Goal: Transaction & Acquisition: Purchase product/service

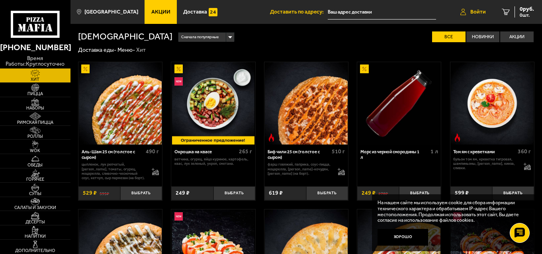
click at [481, 13] on span "Войти" at bounding box center [479, 12] width 16 height 6
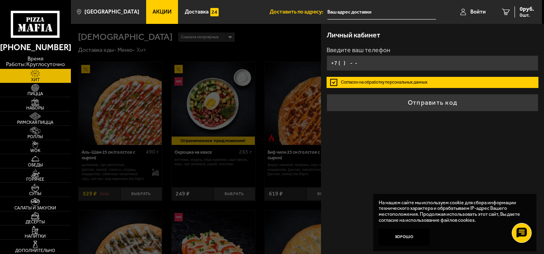
type input "[PHONE_NUMBER]"
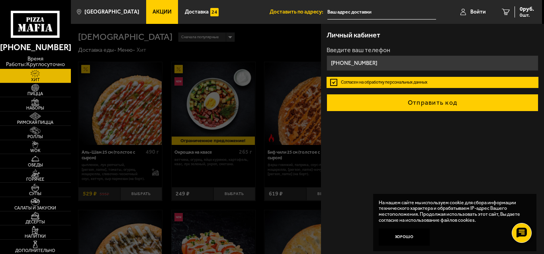
click at [417, 108] on button "Отправить код" at bounding box center [433, 103] width 212 height 18
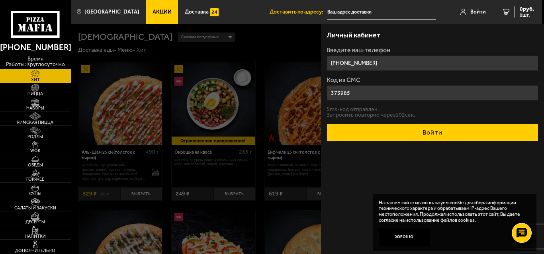
type input "373985"
click at [433, 130] on button "Войти" at bounding box center [433, 133] width 212 height 18
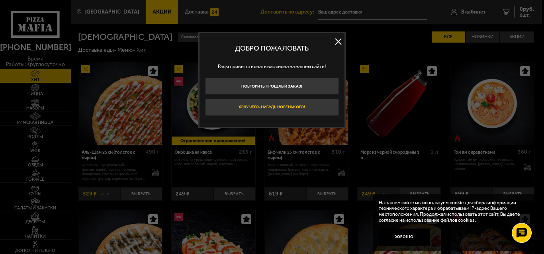
click at [287, 108] on button "Хочу чего-нибудь новенького!" at bounding box center [272, 107] width 134 height 17
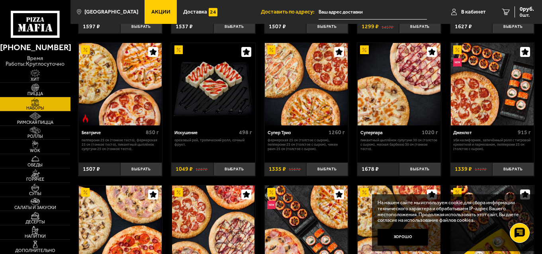
scroll to position [319, 0]
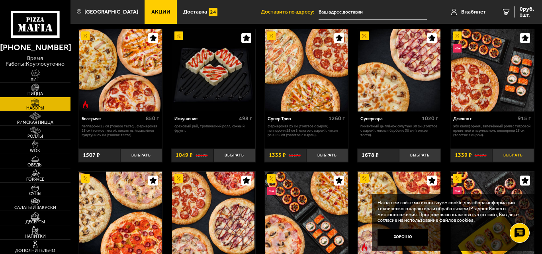
click at [521, 157] on button "Выбрать" at bounding box center [514, 156] width 42 height 14
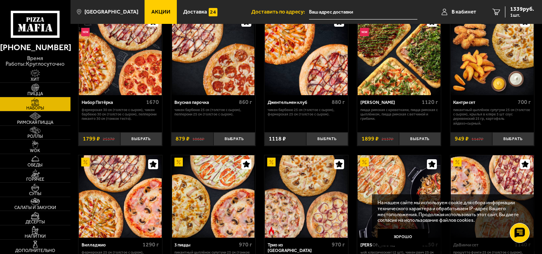
scroll to position [40, 0]
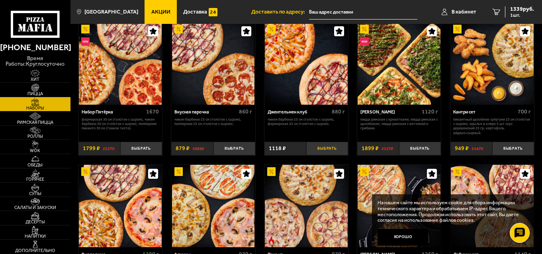
click at [330, 149] on button "Выбрать" at bounding box center [327, 149] width 42 height 14
click at [517, 12] on span "2457 руб." at bounding box center [522, 9] width 24 height 6
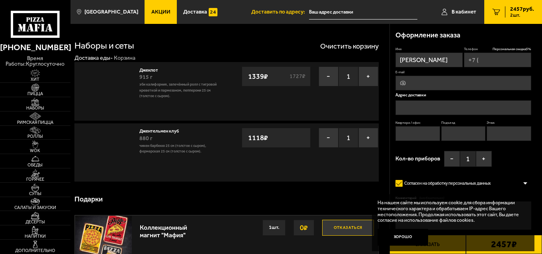
type input "[PHONE_NUMBER]"
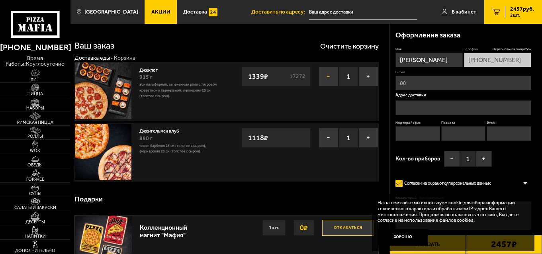
click at [330, 77] on button "−" at bounding box center [329, 77] width 20 height 20
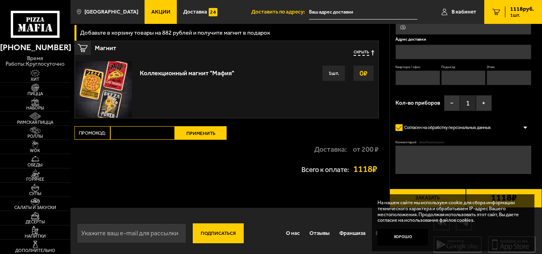
scroll to position [135, 0]
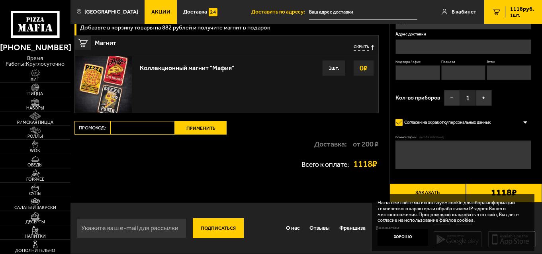
click at [328, 65] on div "1 шт." at bounding box center [333, 68] width 23 height 16
click at [361, 66] on strong "0 ₽" at bounding box center [364, 68] width 12 height 15
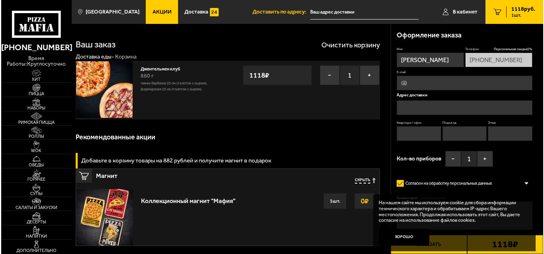
scroll to position [0, 0]
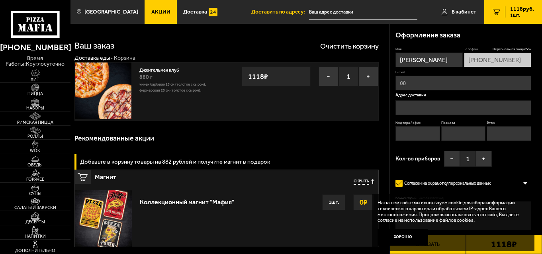
click at [486, 82] on input "E-mail" at bounding box center [463, 83] width 135 height 15
type input "[EMAIL_ADDRESS][DOMAIN_NAME]"
type input "16"
click at [442, 104] on input "text" at bounding box center [463, 107] width 135 height 15
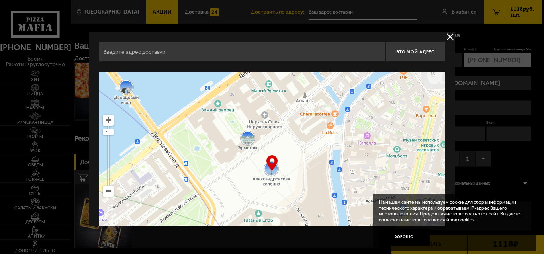
click at [215, 56] on input "text" at bounding box center [242, 52] width 287 height 20
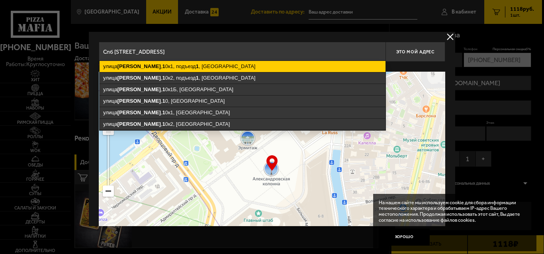
click at [188, 65] on ymaps "[STREET_ADDRESS][PERSON_NAME]" at bounding box center [243, 66] width 286 height 11
type input "[STREET_ADDRESS][PERSON_NAME]"
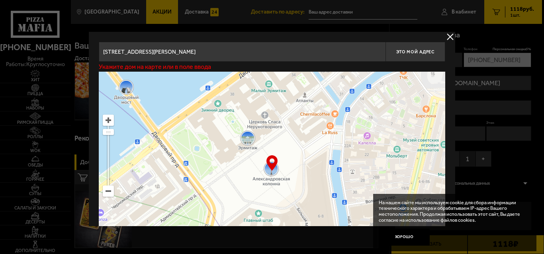
type input "[STREET_ADDRESS][PERSON_NAME]"
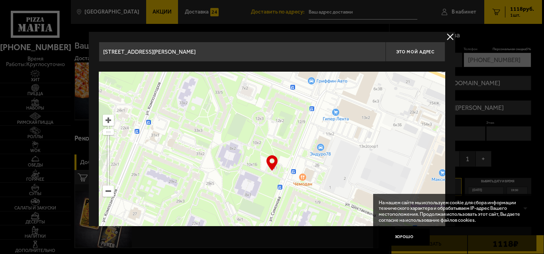
click at [308, 54] on input "[STREET_ADDRESS][PERSON_NAME]" at bounding box center [242, 52] width 287 height 20
click at [328, 57] on input "[STREET_ADDRESS][PERSON_NAME]" at bounding box center [242, 52] width 287 height 20
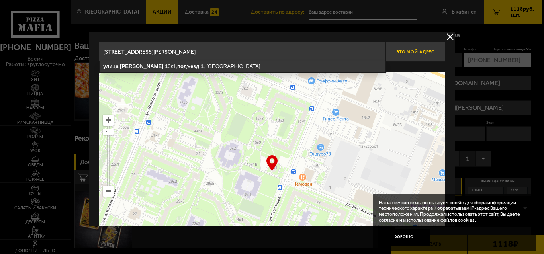
type input "[STREET_ADDRESS][PERSON_NAME]"
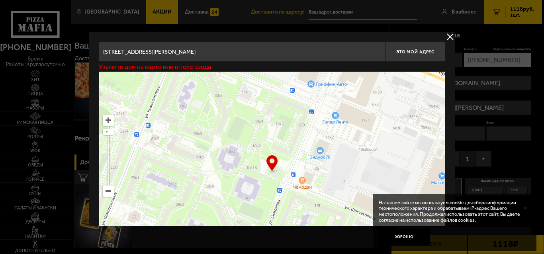
click at [304, 167] on ymaps at bounding box center [272, 171] width 347 height 199
type input "[STREET_ADDRESS][PERSON_NAME]"
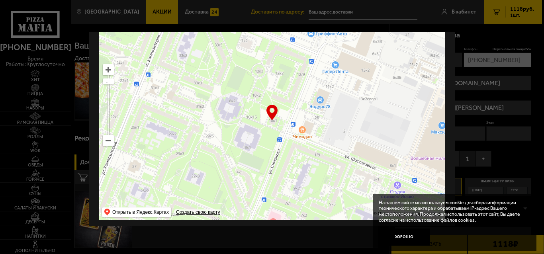
scroll to position [55, 0]
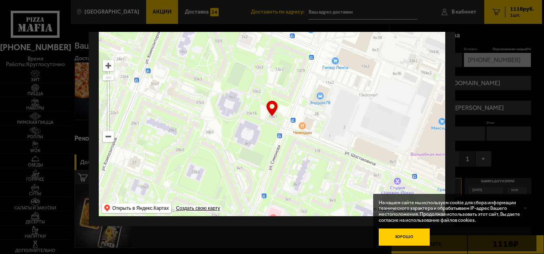
click at [406, 241] on button "Хорошо" at bounding box center [404, 237] width 51 height 17
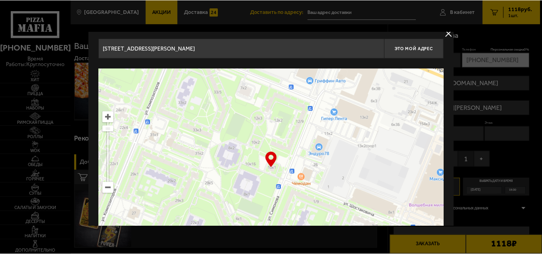
scroll to position [0, 0]
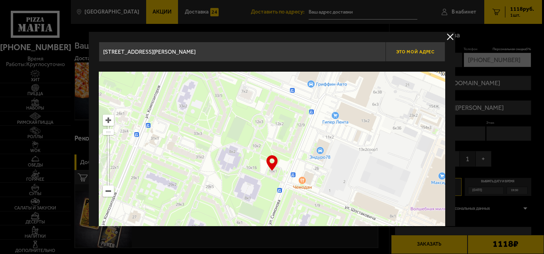
click at [426, 47] on button "Это мой адрес" at bounding box center [416, 52] width 60 height 20
click at [426, 47] on label "Имя" at bounding box center [428, 49] width 67 height 5
click at [426, 53] on input "[PERSON_NAME]" at bounding box center [428, 60] width 67 height 15
click at [426, 47] on label "Имя" at bounding box center [428, 49] width 67 height 5
click at [426, 53] on input "[PERSON_NAME]" at bounding box center [428, 60] width 67 height 15
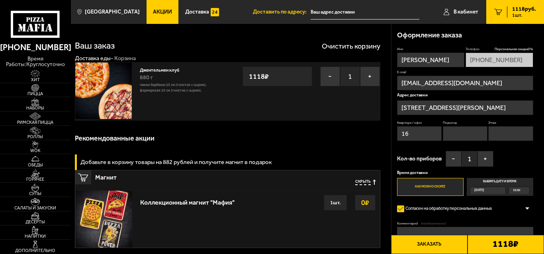
type input "[STREET_ADDRESS][PERSON_NAME]"
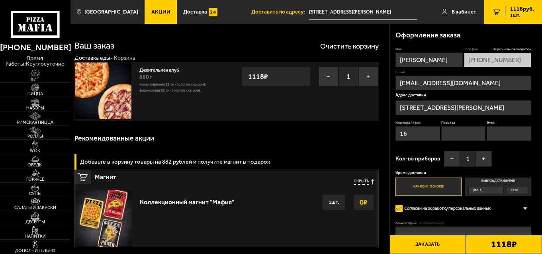
click at [426, 47] on label "Имя" at bounding box center [429, 49] width 67 height 5
click at [426, 53] on input "[PERSON_NAME]" at bounding box center [429, 60] width 67 height 15
click at [353, 143] on div "Рекомендованные акции" at bounding box center [227, 138] width 304 height 23
click at [412, 133] on input "16" at bounding box center [418, 133] width 45 height 15
drag, startPoint x: 412, startPoint y: 133, endPoint x: 395, endPoint y: 132, distance: 17.2
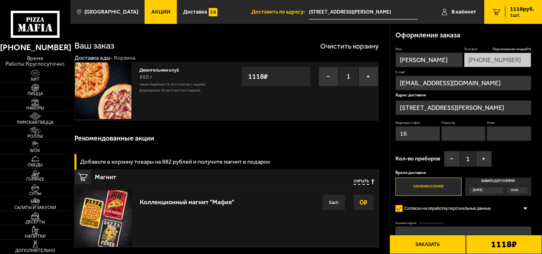
click at [396, 132] on input "16" at bounding box center [418, 133] width 45 height 15
type input "84"
click at [471, 136] on input "Подъезд" at bounding box center [464, 133] width 45 height 15
type input "1"
click at [505, 130] on input "Этаж" at bounding box center [509, 133] width 45 height 15
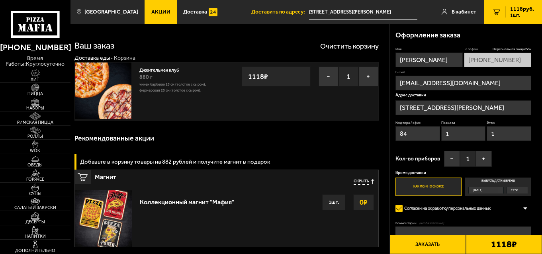
type input "15"
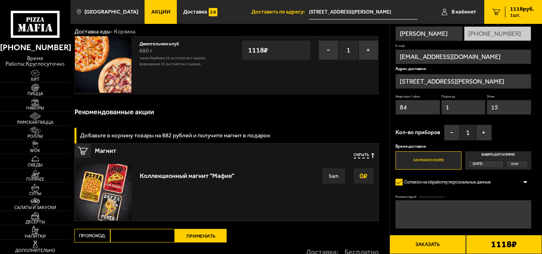
scroll to position [40, 0]
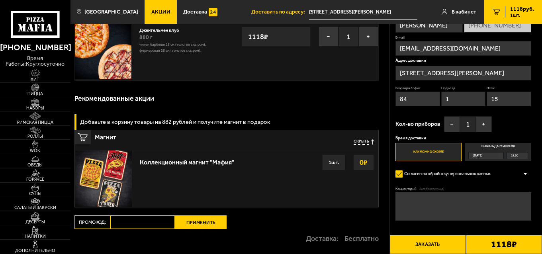
click at [488, 154] on div "[DATE]" at bounding box center [483, 156] width 29 height 6
click at [0, 0] on input "Выбрать дату и время [DATE] 19:30" at bounding box center [0, 0] width 0 height 0
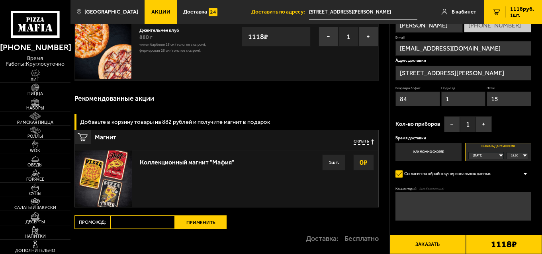
click at [446, 147] on label "Как можно скорее" at bounding box center [429, 152] width 66 height 18
click at [0, 0] on input "Как можно скорее" at bounding box center [0, 0] width 0 height 0
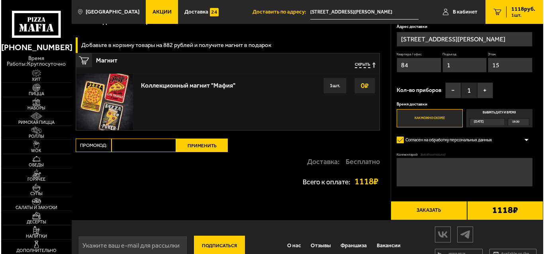
scroll to position [120, 0]
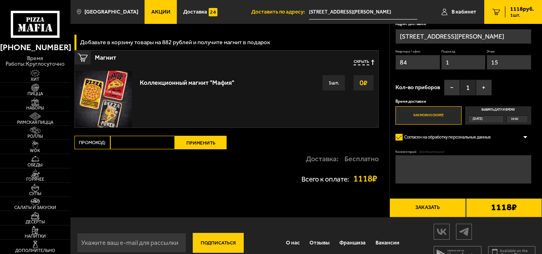
click at [443, 210] on button "Заказать" at bounding box center [428, 207] width 76 height 19
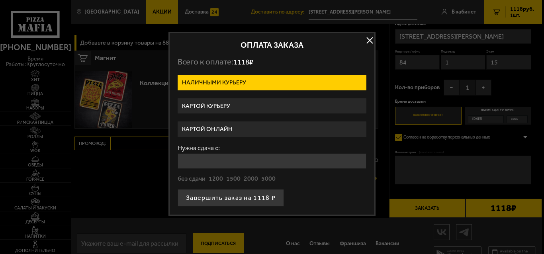
click at [236, 132] on label "Картой онлайн" at bounding box center [272, 130] width 189 height 16
click at [0, 0] on input "Картой онлайн" at bounding box center [0, 0] width 0 height 0
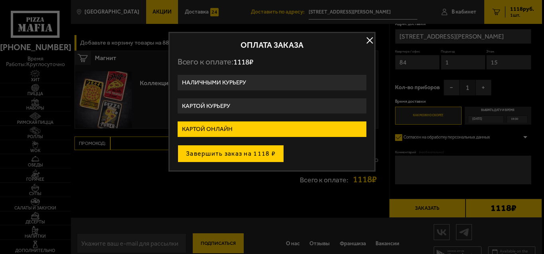
click at [254, 153] on button "Завершить заказ на 1118 ₽" at bounding box center [231, 154] width 106 height 18
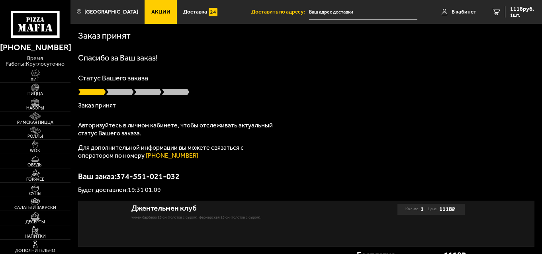
type input "[STREET_ADDRESS][PERSON_NAME]"
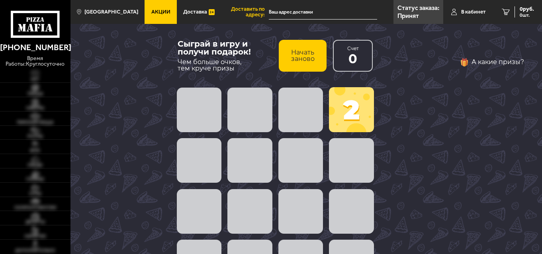
type input "[STREET_ADDRESS][PERSON_NAME]"
click at [267, 170] on span at bounding box center [250, 160] width 45 height 45
click at [308, 62] on button "Начать заново" at bounding box center [303, 56] width 48 height 32
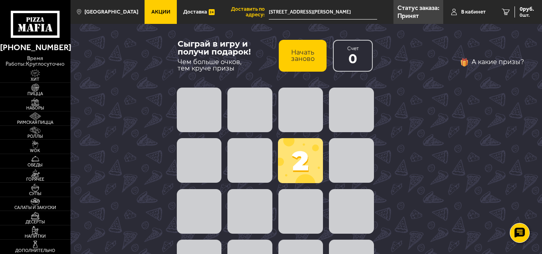
click at [308, 62] on button "Начать заново" at bounding box center [303, 56] width 48 height 32
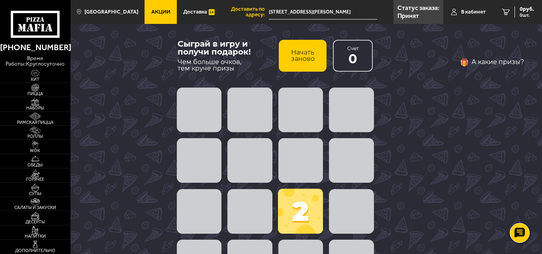
click at [308, 62] on button "Начать заново" at bounding box center [303, 56] width 48 height 32
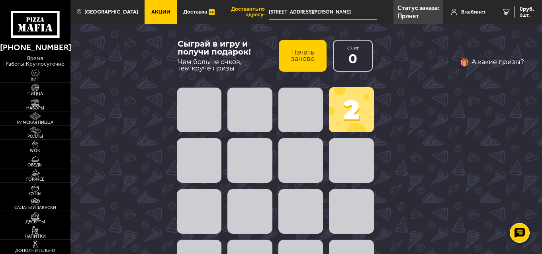
click at [308, 62] on button "Начать заново" at bounding box center [303, 56] width 48 height 32
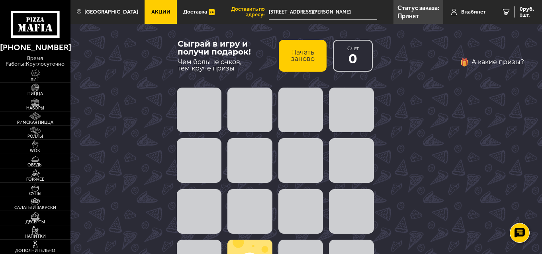
click at [308, 62] on button "Начать заново" at bounding box center [303, 56] width 48 height 32
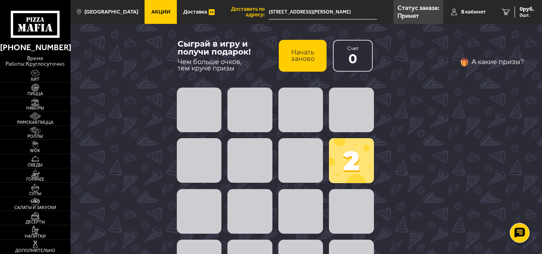
click at [349, 159] on span at bounding box center [351, 160] width 45 height 45
